Goal: Navigation & Orientation: Find specific page/section

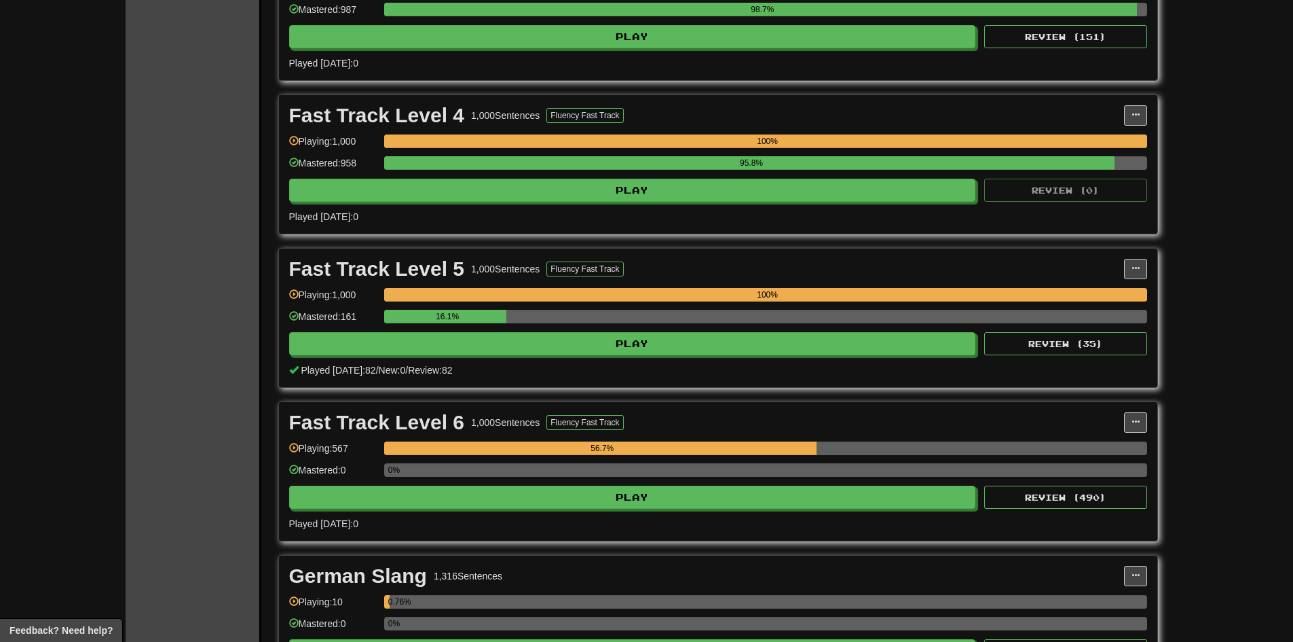
scroll to position [611, 0]
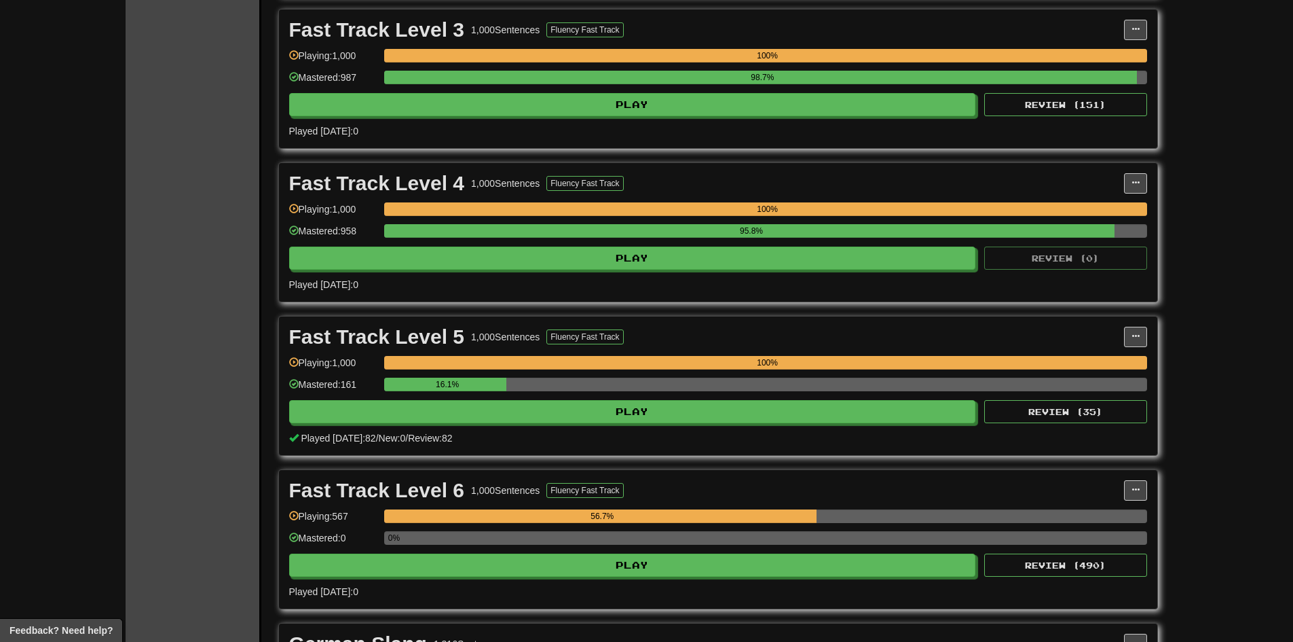
click at [1194, 248] on div "Clozemaster Dashboard Collections Cloze-Reading Dark Mode On Off Dashboard Coll…" at bounding box center [646, 98] width 1293 height 1418
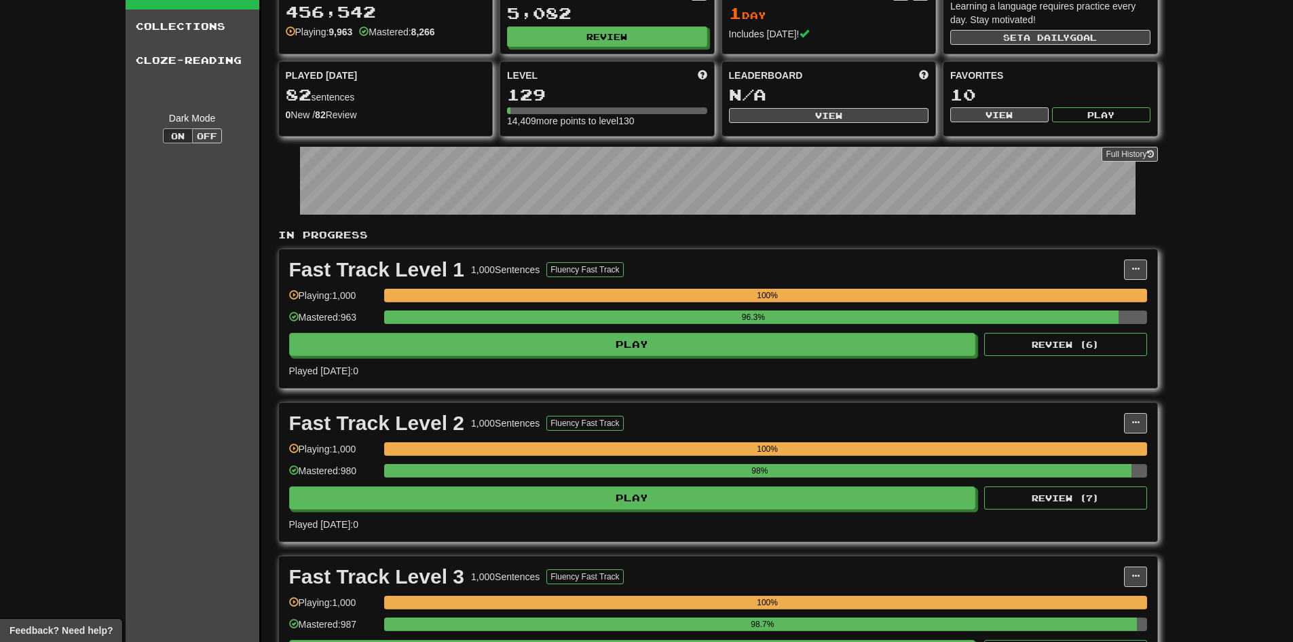
scroll to position [0, 0]
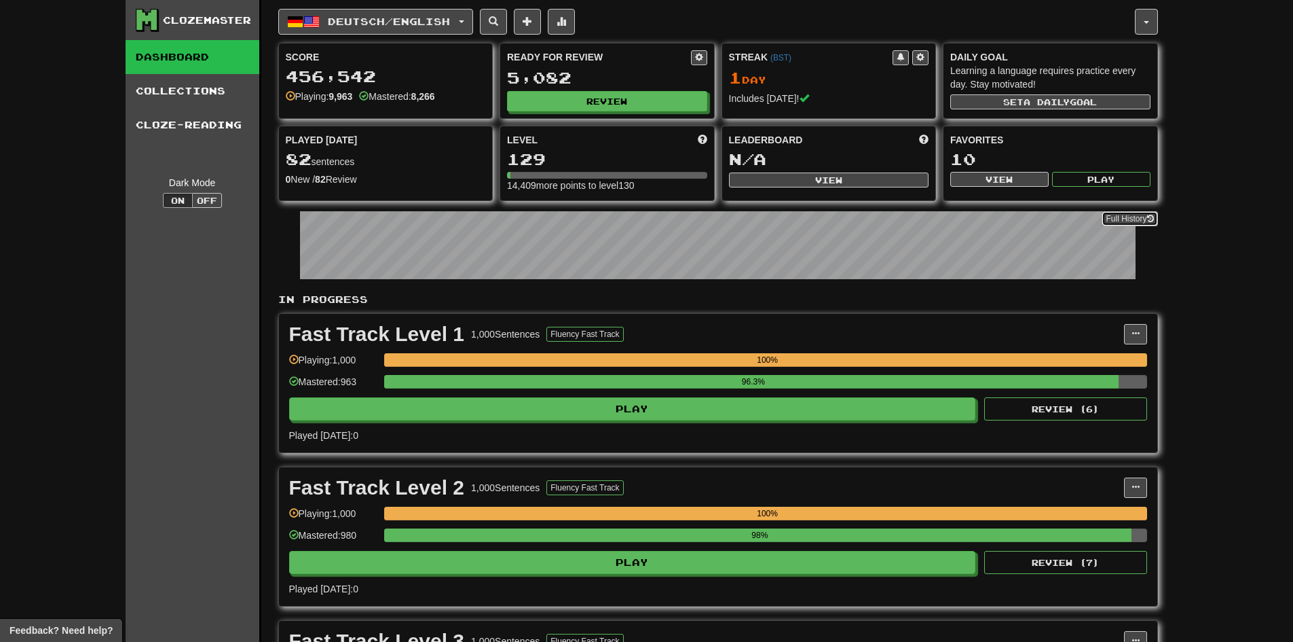
click at [1142, 220] on link "Full History" at bounding box center [1130, 218] width 56 height 15
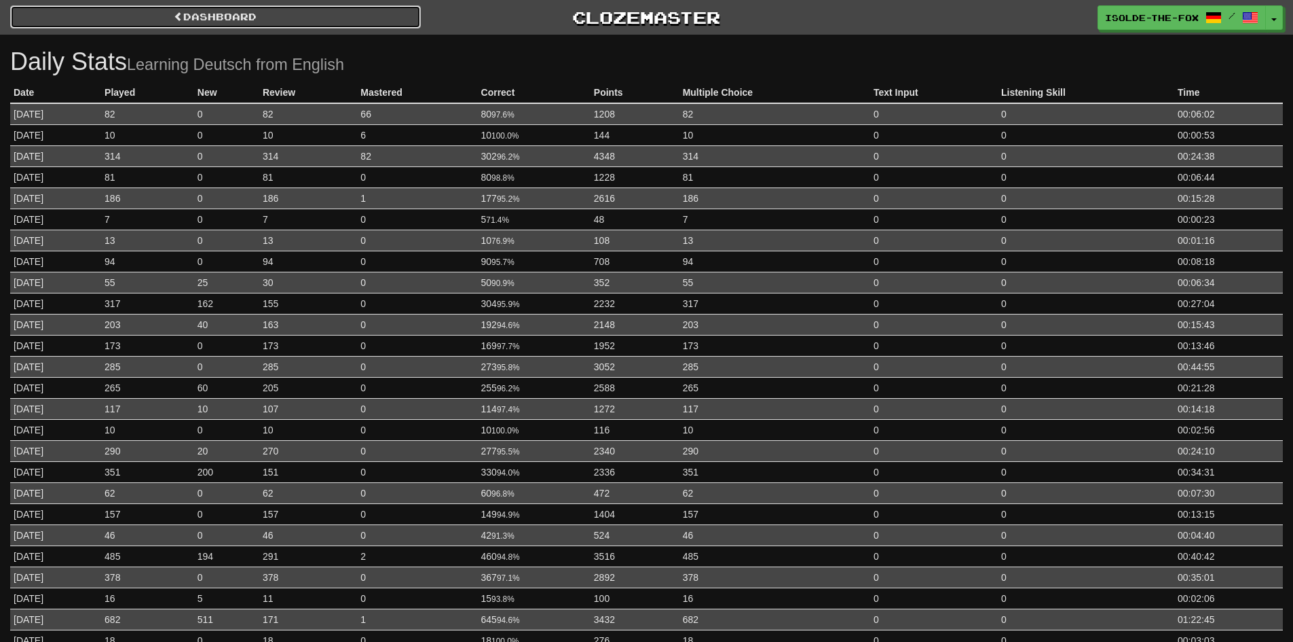
click at [293, 12] on link "Dashboard" at bounding box center [215, 16] width 411 height 23
